Goal: Find specific page/section: Find specific page/section

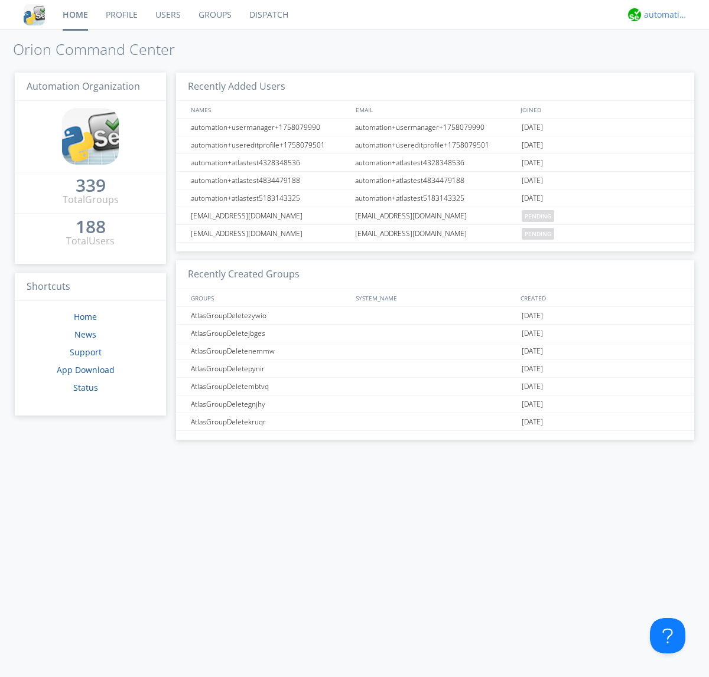
click at [662, 15] on div "automation+atlas" at bounding box center [666, 15] width 44 height 12
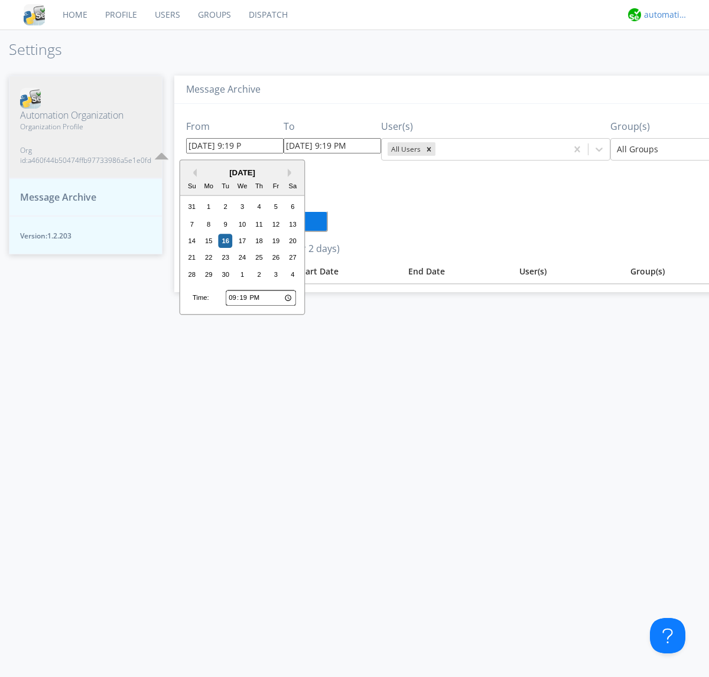
type input "[DATE] 9:19 PM"
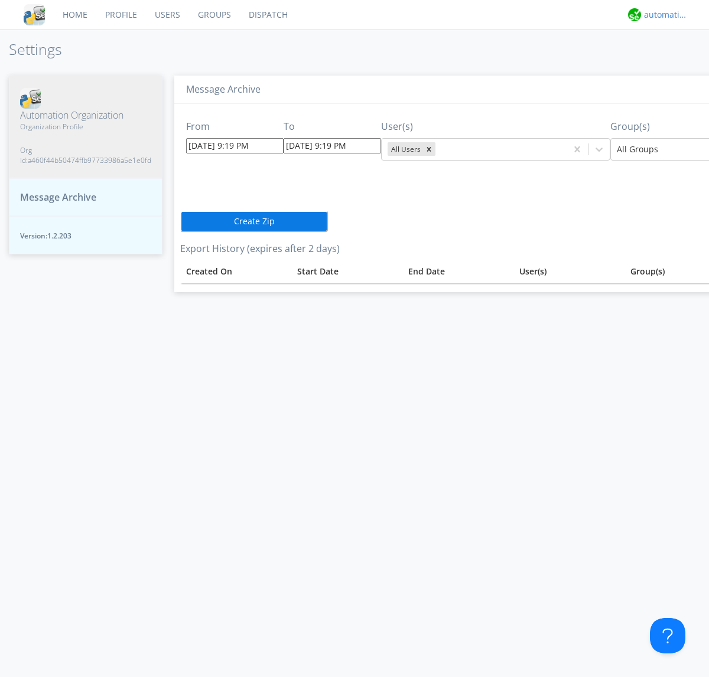
click at [662, 15] on div "automation+atlas" at bounding box center [666, 15] width 44 height 12
